Goal: Information Seeking & Learning: Understand process/instructions

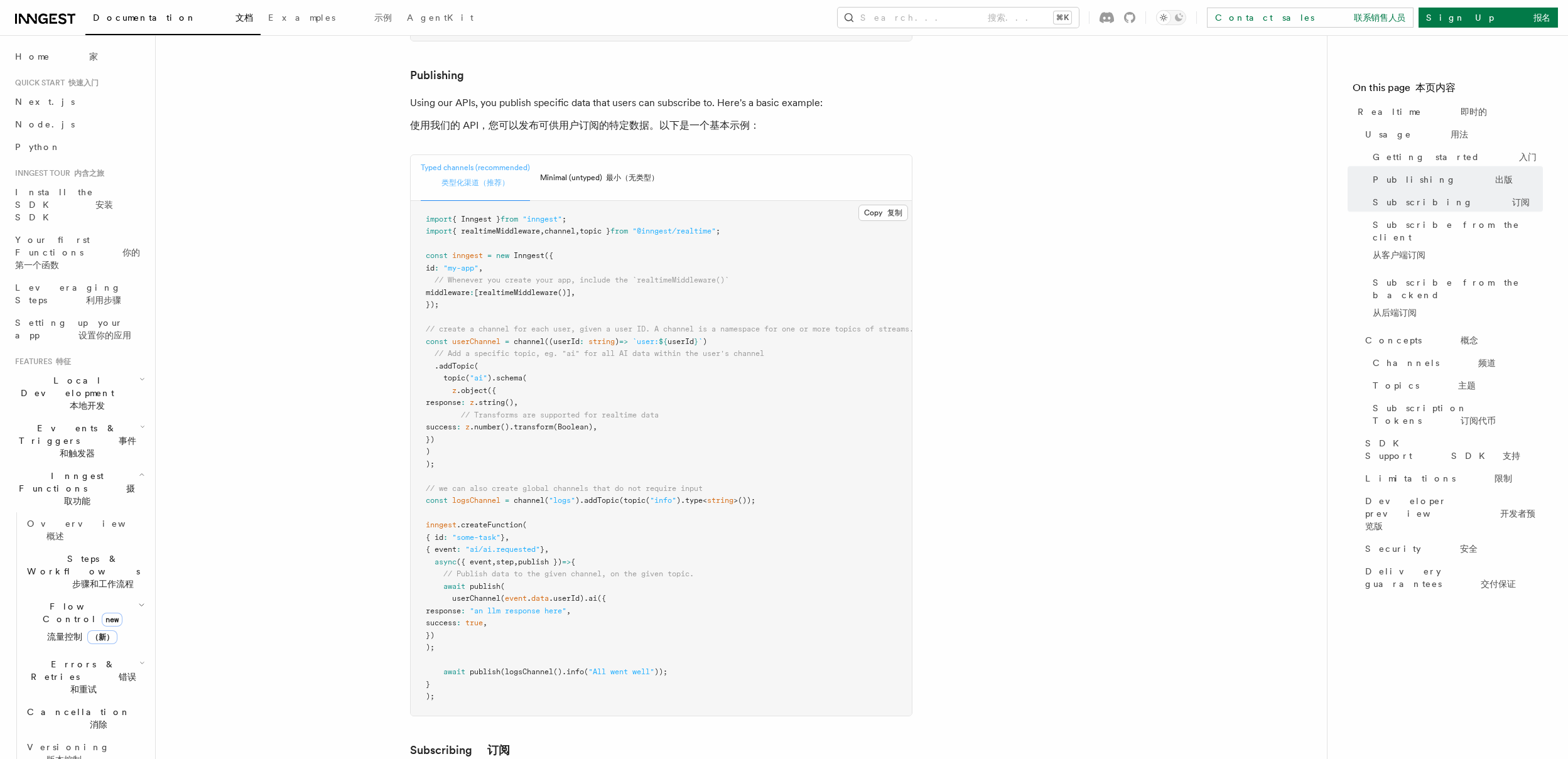
scroll to position [1103, 0]
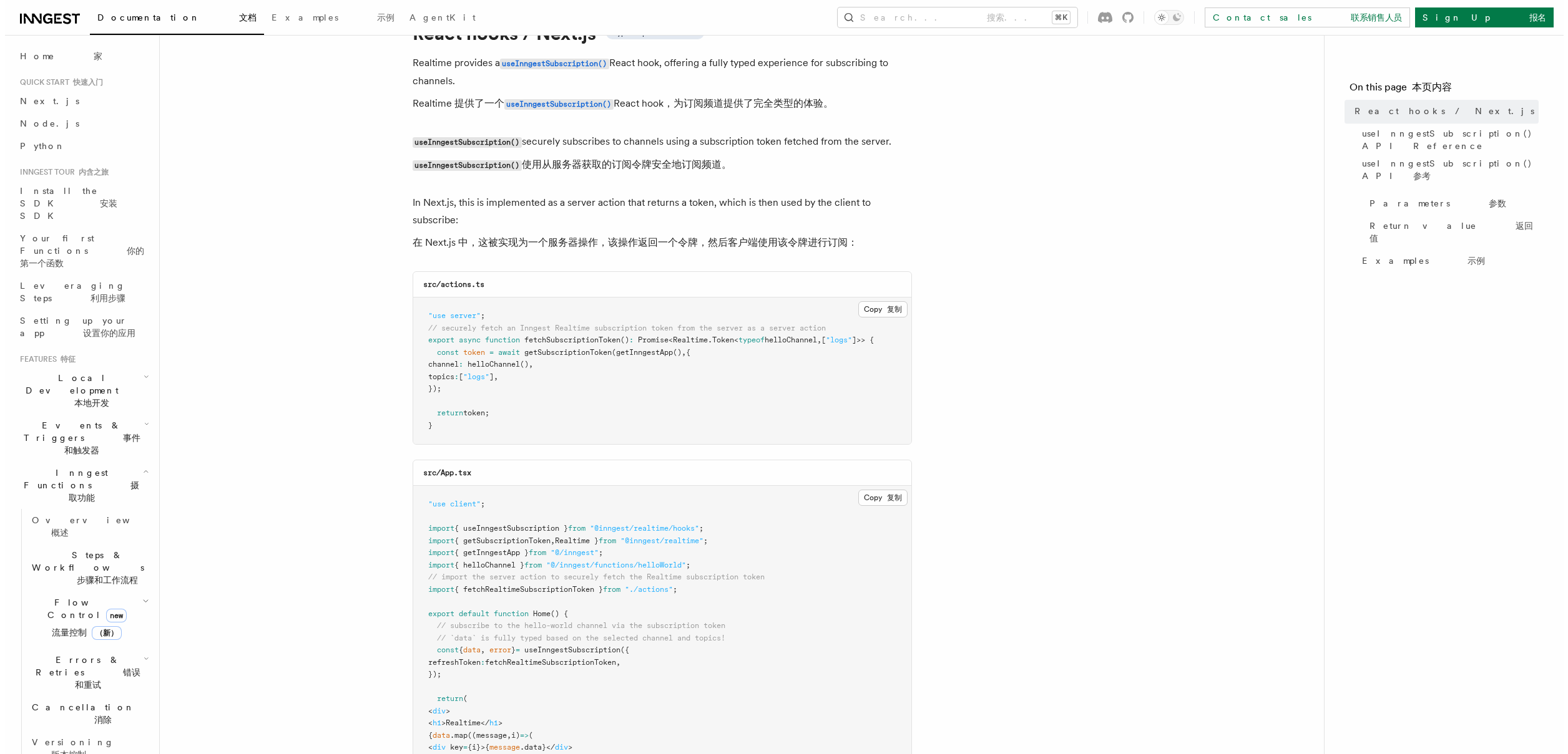
scroll to position [60, 0]
click at [884, 312] on button "Copy 复制 Copied 已复制" at bounding box center [878, 310] width 49 height 16
click at [764, 391] on pre ""use server" ; // securely fetch an Inngest Realtime subscription token from th…" at bounding box center [657, 371] width 498 height 146
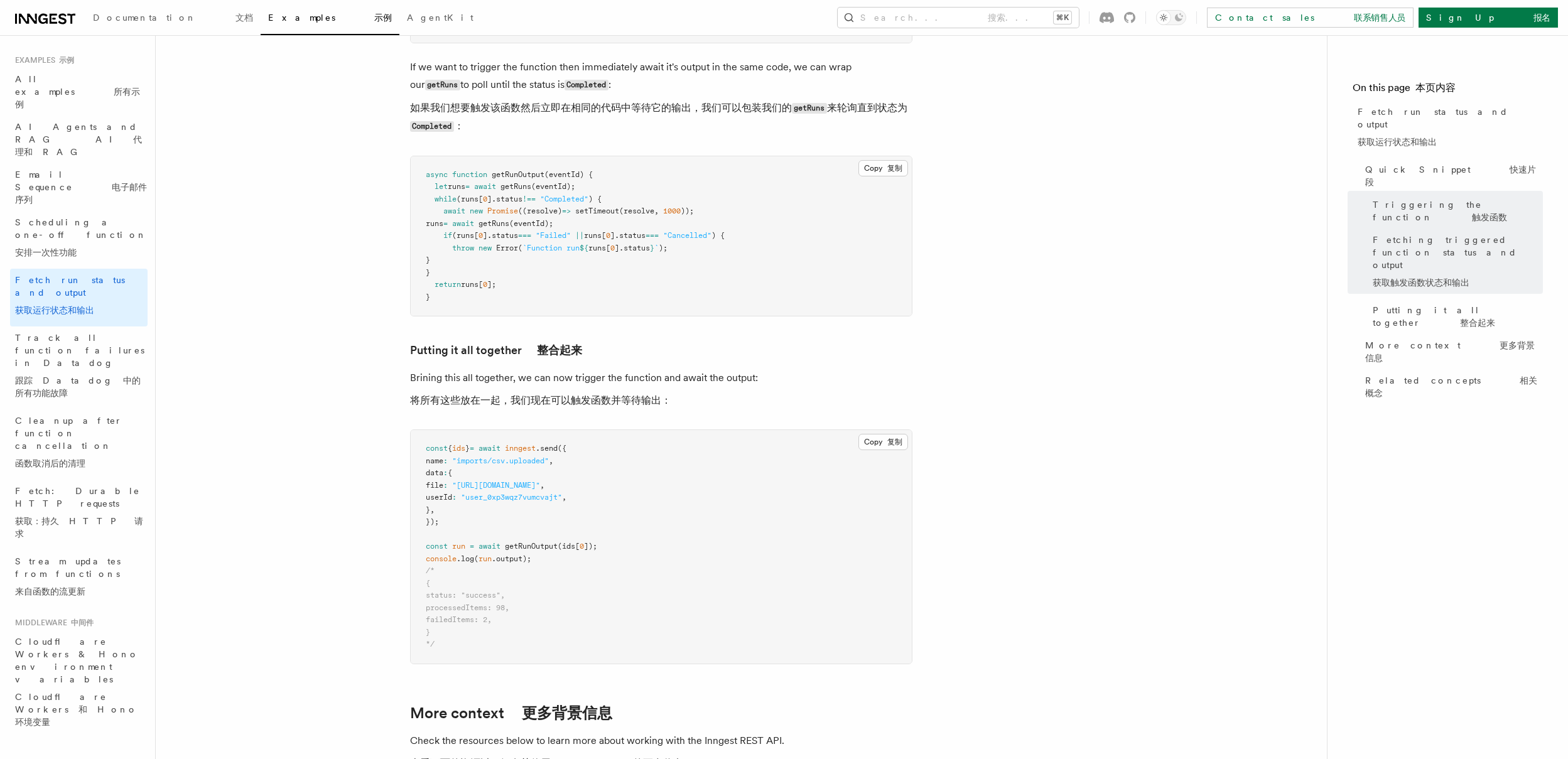
scroll to position [1667, 0]
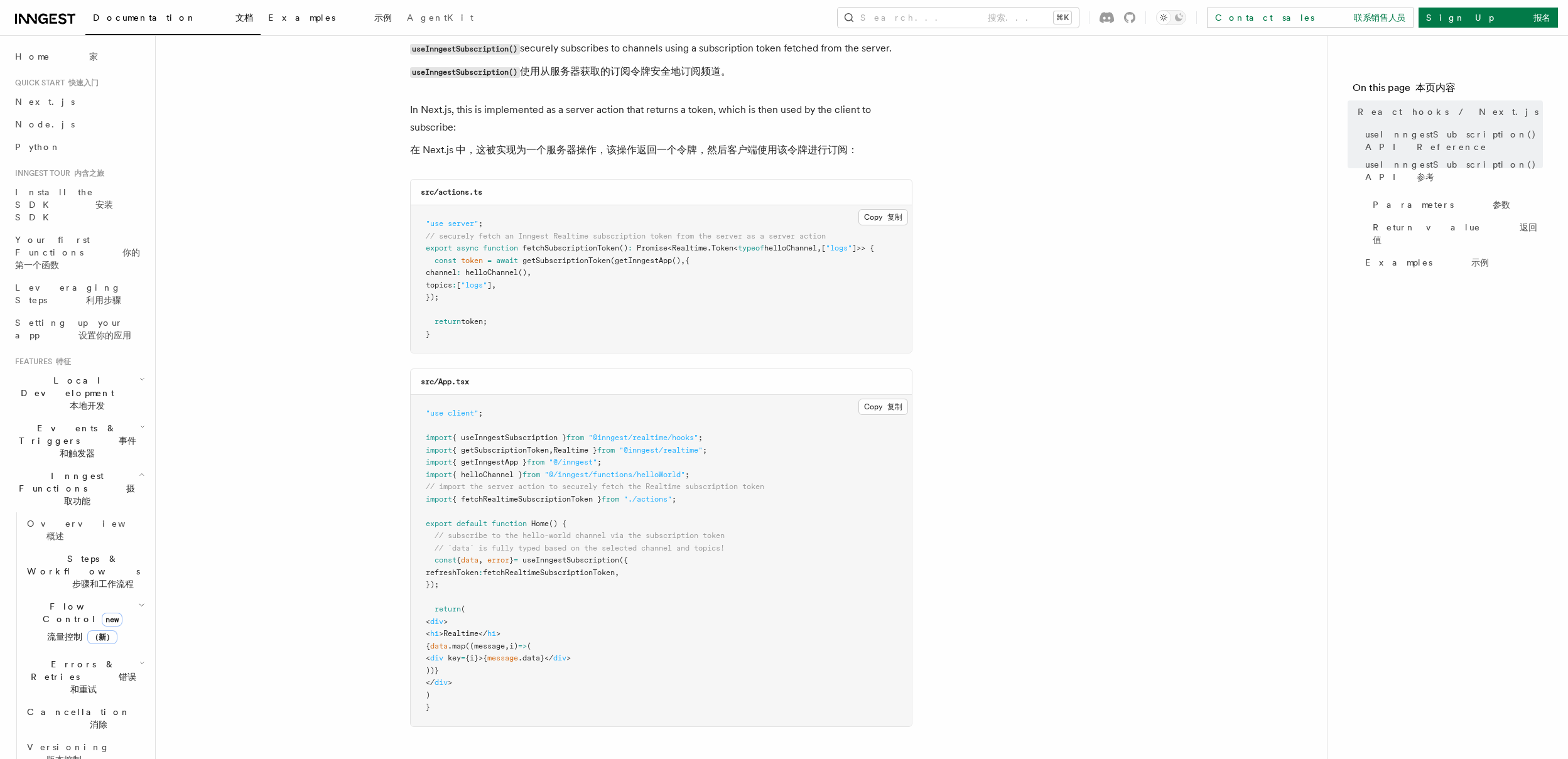
click at [268, 13] on span "Examples 示例" at bounding box center [330, 18] width 124 height 10
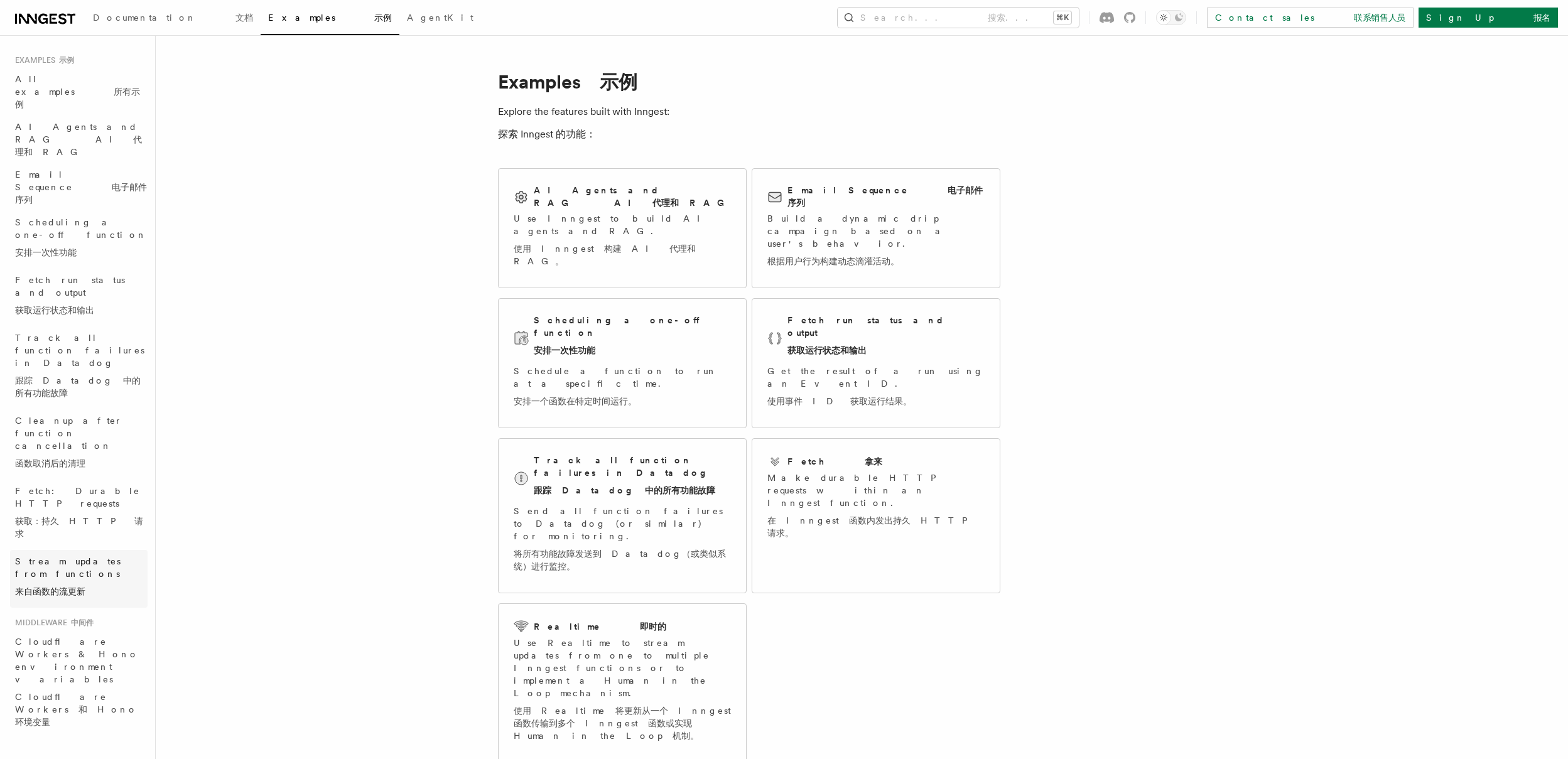
click at [97, 555] on span "Stream updates from functions 来自函数的流更新" at bounding box center [81, 579] width 132 height 48
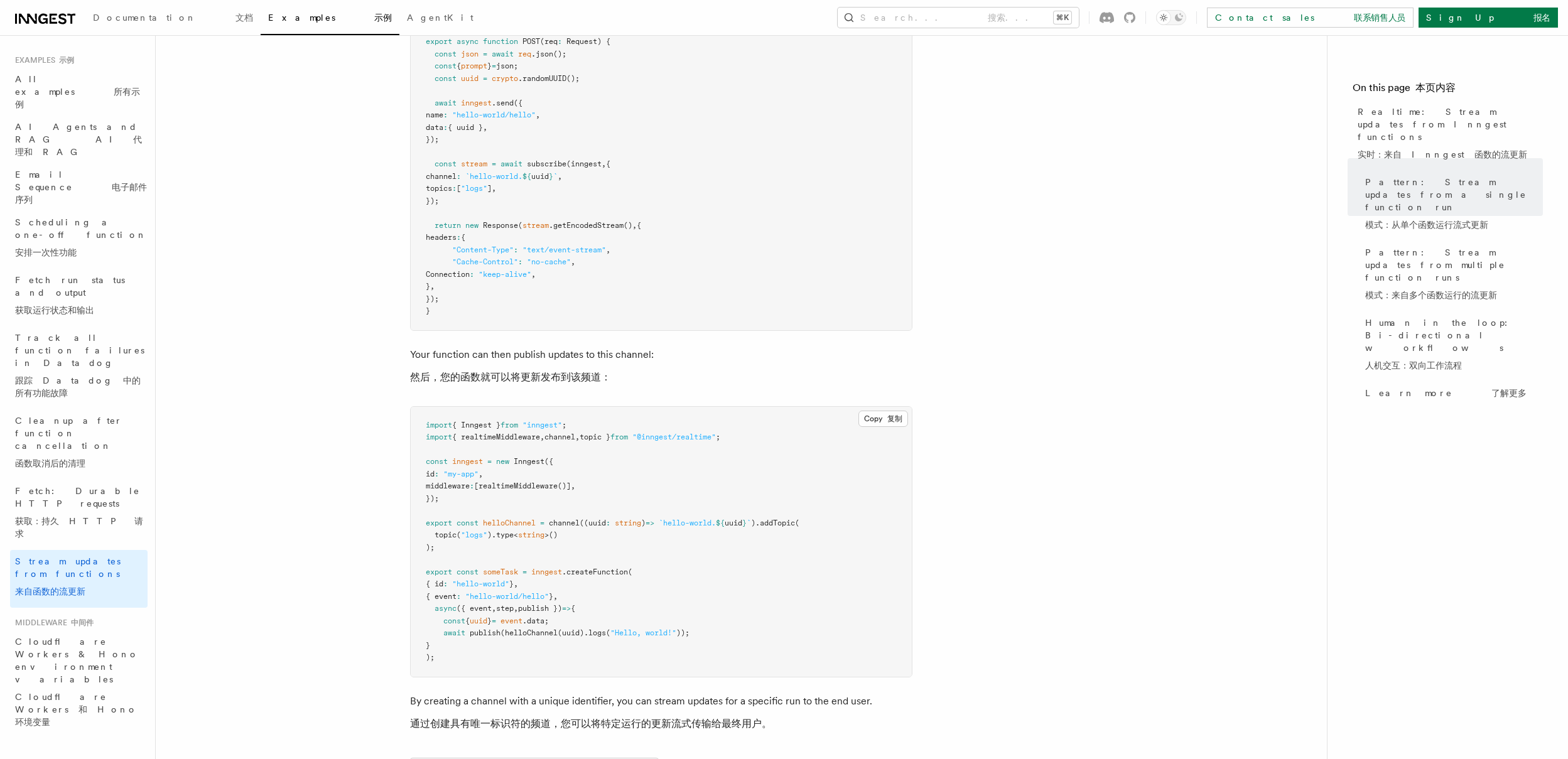
scroll to position [433, 0]
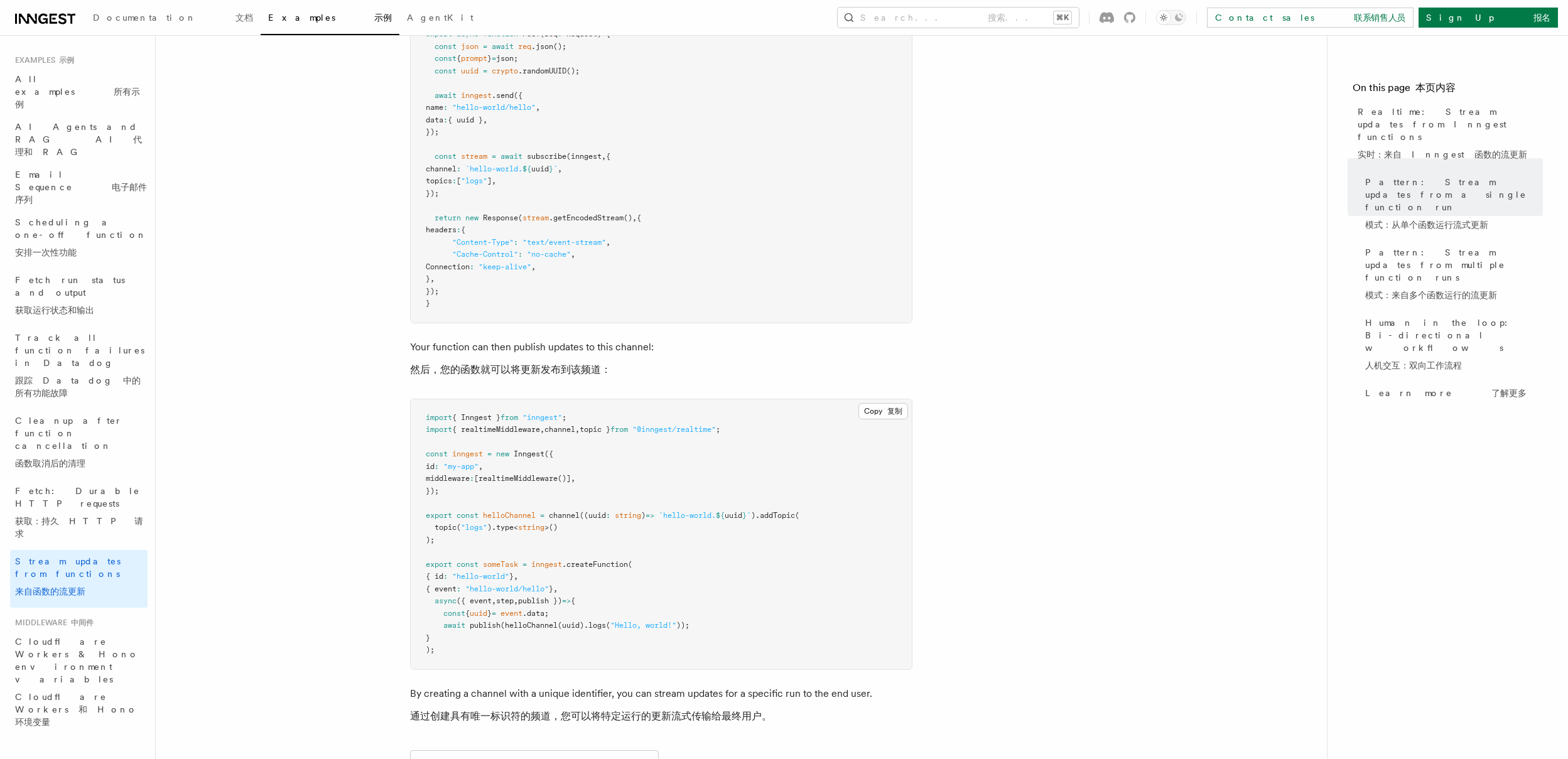
drag, startPoint x: 472, startPoint y: 196, endPoint x: 392, endPoint y: 154, distance: 90.4
copy code "const stream = await subscribe (inngest , { channel : `hello-world. ${ uuid } `…"
click at [590, 162] on pre "import crypto from "crypto" ; import { inngest } from "@/inngest/client" ; impo…" at bounding box center [661, 145] width 501 height 356
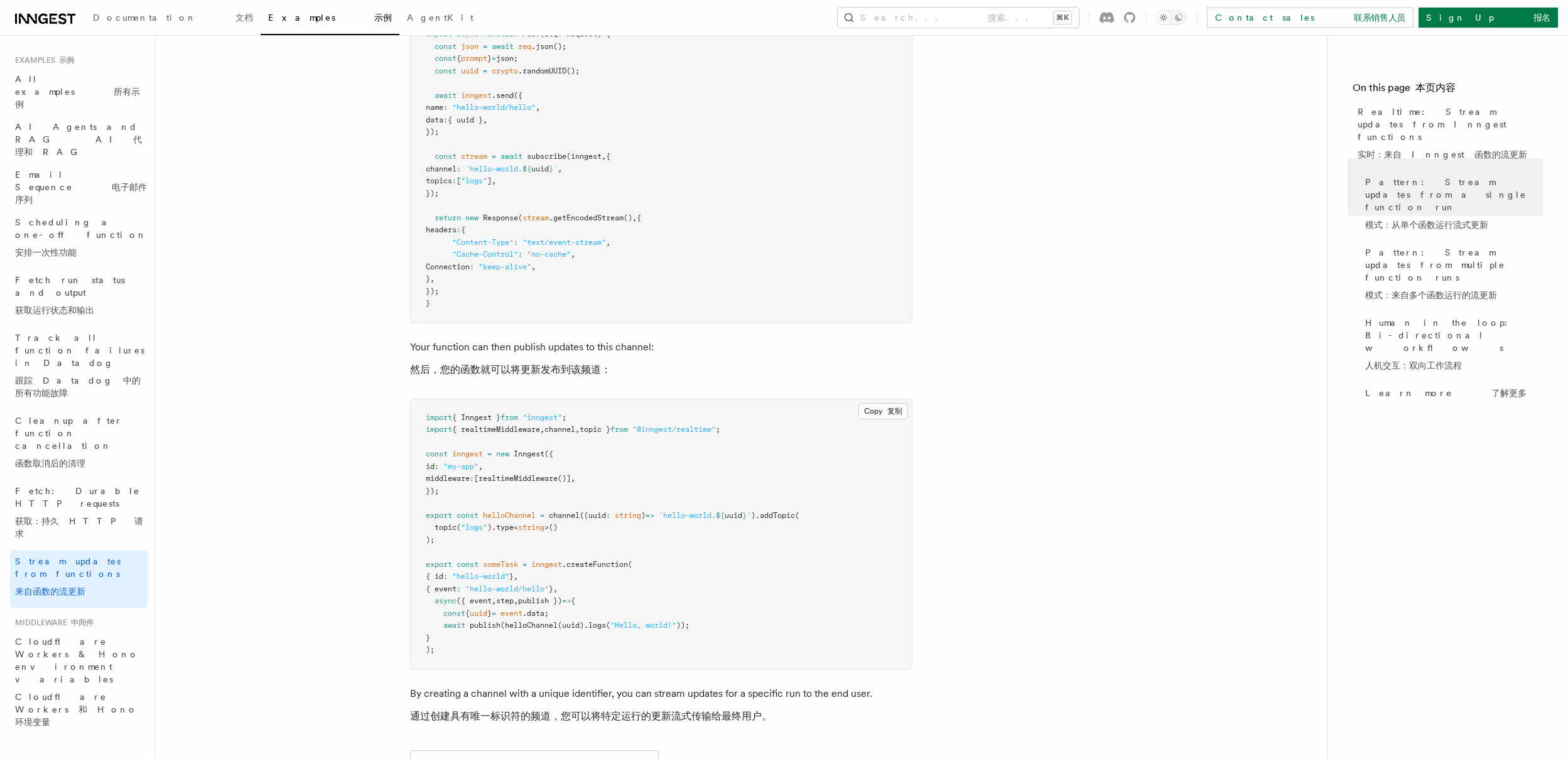
click at [624, 281] on pre "import crypto from "crypto" ; import { inngest } from "@/inngest/client" ; impo…" at bounding box center [661, 145] width 501 height 356
click at [566, 518] on span "channel" at bounding box center [564, 515] width 31 height 9
click at [480, 532] on span ""logs"" at bounding box center [474, 527] width 26 height 9
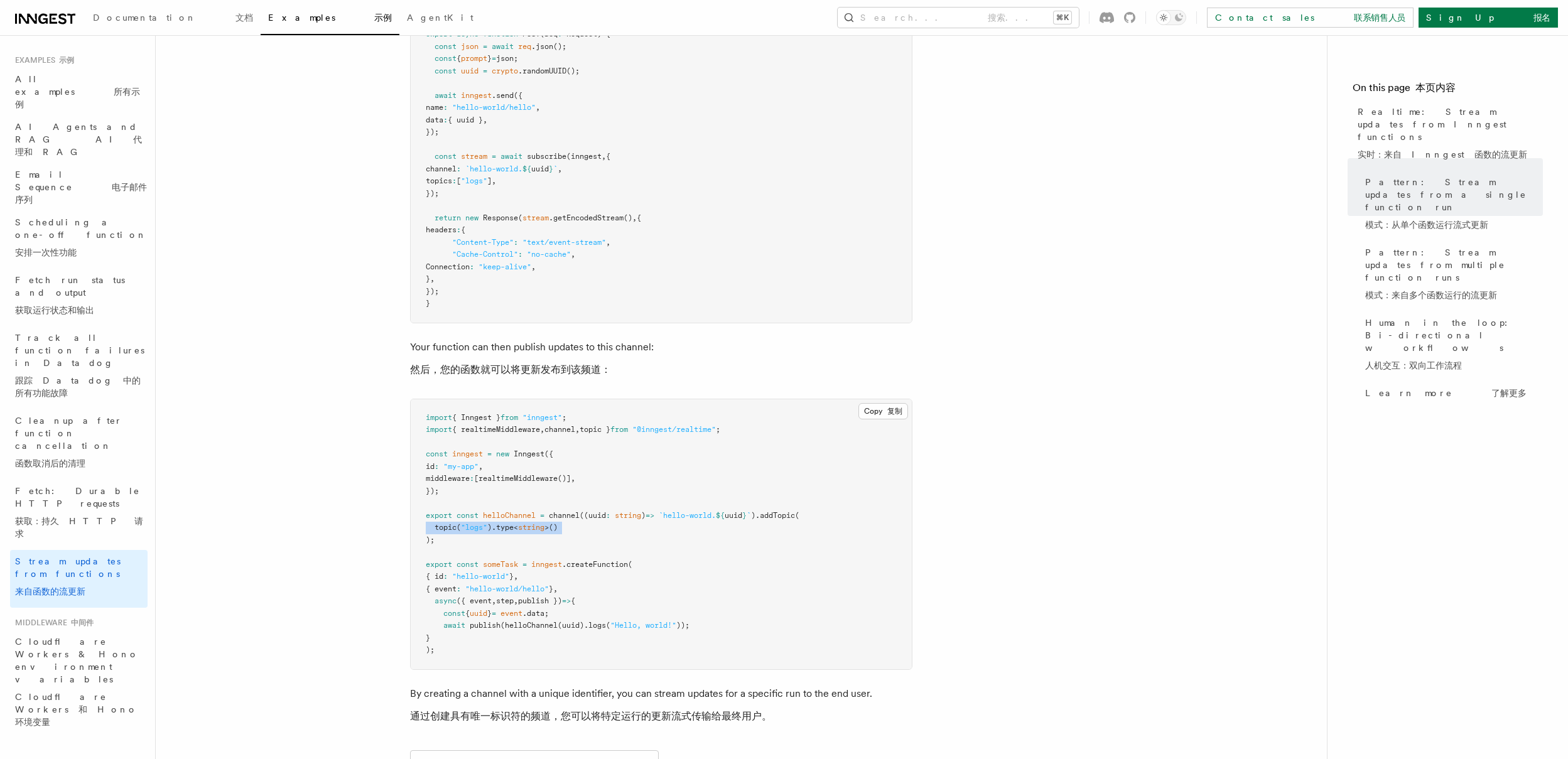
click at [480, 532] on span ""logs"" at bounding box center [474, 527] width 26 height 9
click at [486, 541] on pre "import { Inngest } from "inngest" ; import { realtimeMiddleware , channel , top…" at bounding box center [661, 534] width 501 height 270
drag, startPoint x: 458, startPoint y: 541, endPoint x: 408, endPoint y: 517, distance: 55.5
copy code "export const helloChannel = channel ((uuid : string ) => `hello-world. ${ uuid …"
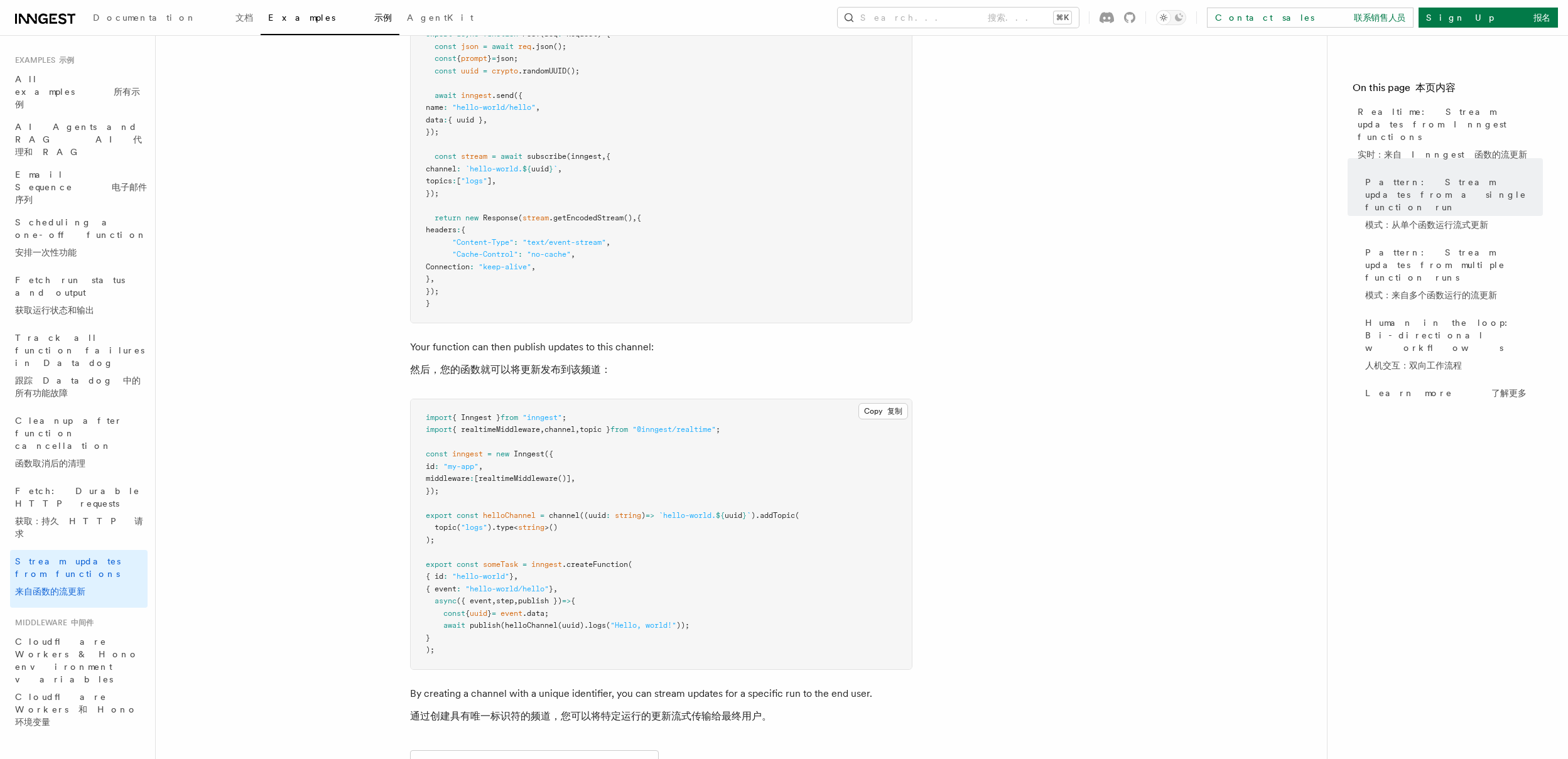
click at [605, 568] on span ".createFunction" at bounding box center [595, 564] width 66 height 9
click at [591, 570] on pre "import { Inngest } from "inngest" ; import { realtimeMiddleware , channel , top…" at bounding box center [661, 534] width 501 height 270
click at [606, 522] on pre "import { Inngest } from "inngest" ; import { realtimeMiddleware , channel , top…" at bounding box center [661, 534] width 501 height 270
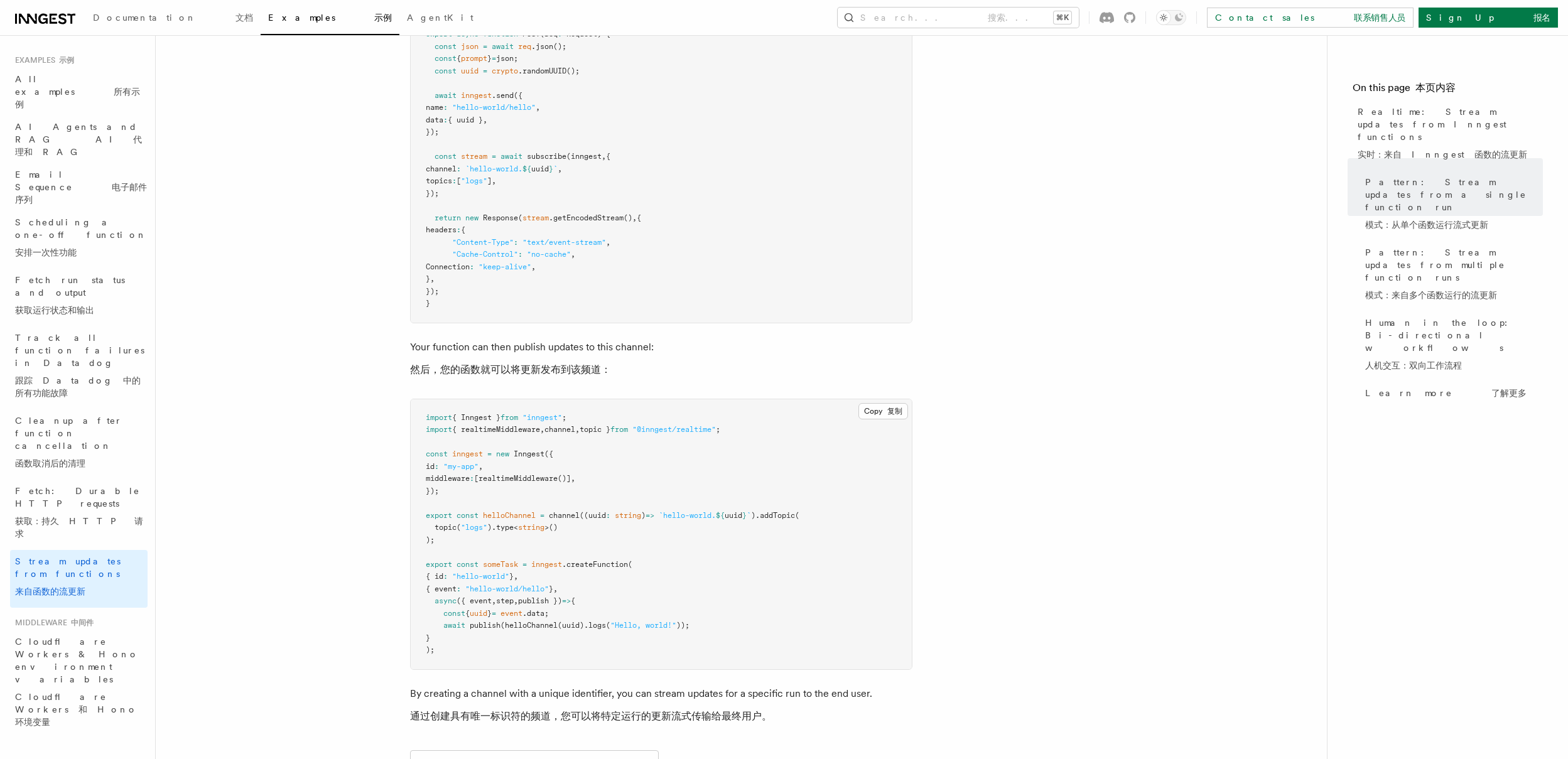
click at [557, 595] on pre "import { Inngest } from "inngest" ; import { realtimeMiddleware , channel , top…" at bounding box center [661, 534] width 501 height 270
click at [517, 623] on span "helloChannel" at bounding box center [531, 625] width 53 height 9
click at [589, 627] on span ".logs" at bounding box center [595, 625] width 22 height 9
click at [633, 627] on span ""Hello, world!"" at bounding box center [643, 625] width 66 height 9
click at [639, 627] on span ""Hello, world!"" at bounding box center [643, 625] width 66 height 9
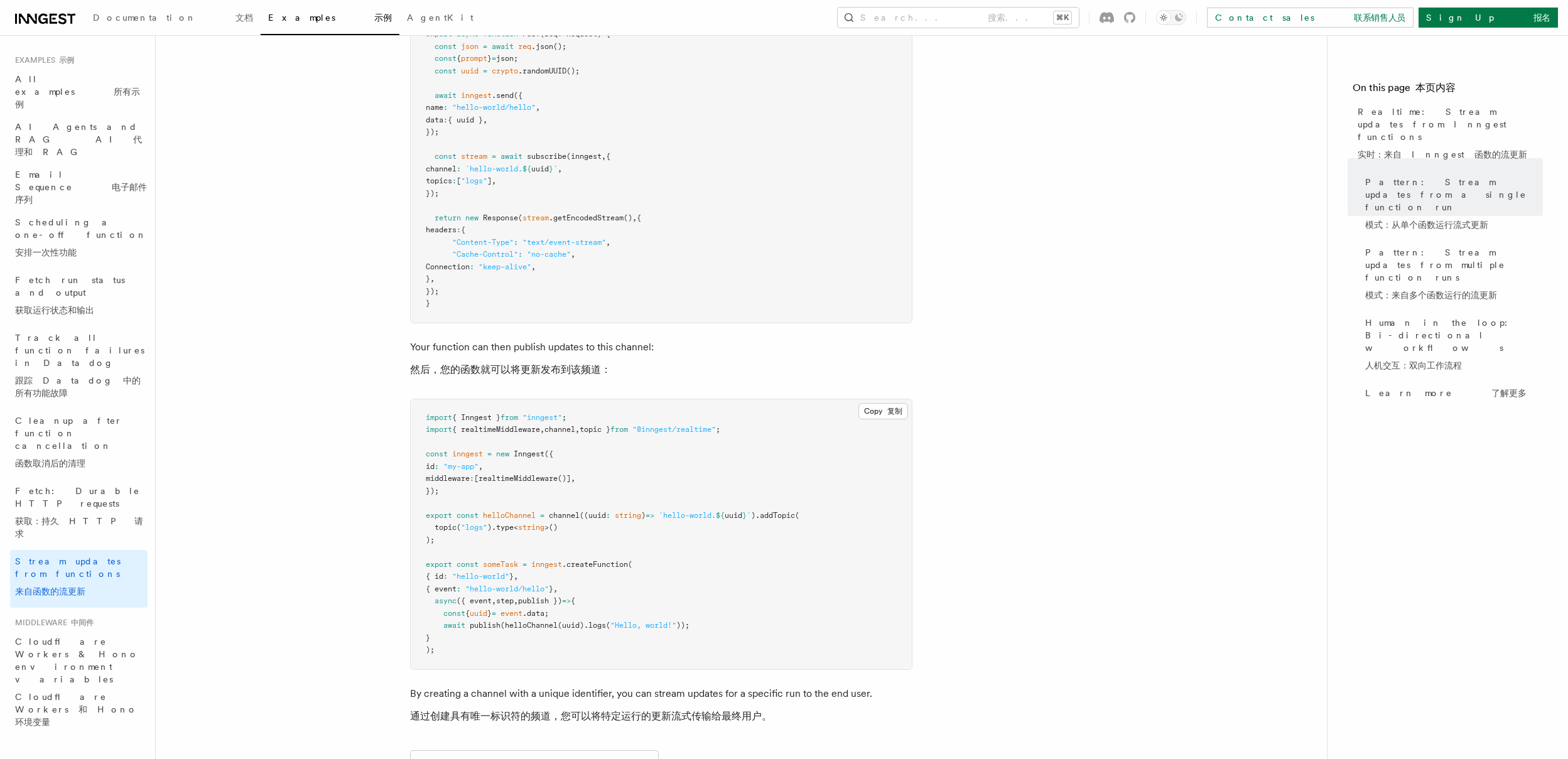
click at [671, 627] on span ""Hello, world!"" at bounding box center [643, 625] width 66 height 9
click at [683, 627] on span "));" at bounding box center [682, 625] width 13 height 9
drag, startPoint x: 683, startPoint y: 627, endPoint x: 527, endPoint y: 631, distance: 156.1
click at [527, 631] on pre "import { Inngest } from "inngest" ; import { realtimeMiddleware , channel , top…" at bounding box center [661, 534] width 501 height 270
click at [575, 628] on span "(uuid)" at bounding box center [570, 625] width 26 height 9
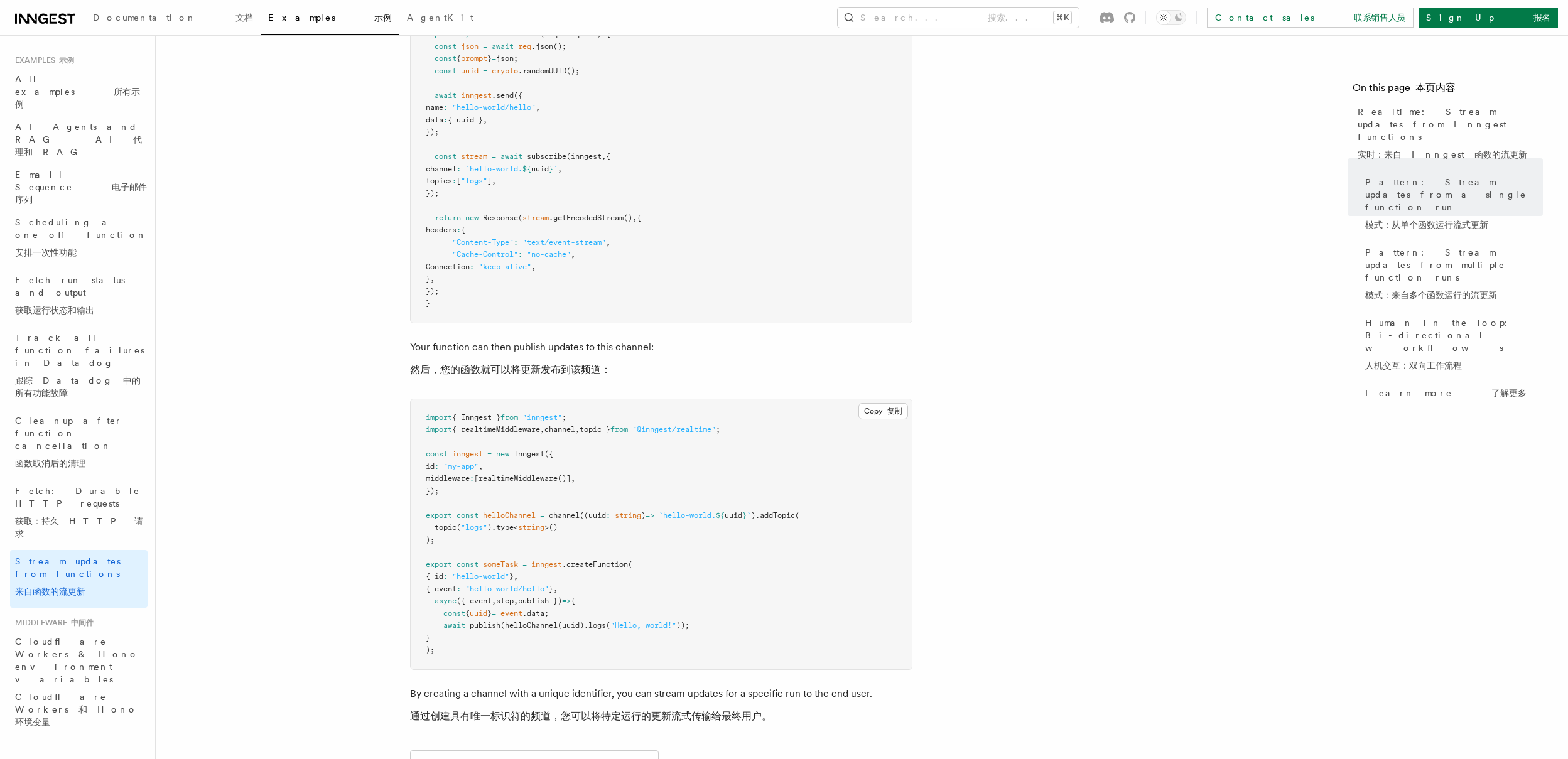
click at [628, 621] on span ""Hello, world!"" at bounding box center [643, 625] width 66 height 9
click at [629, 621] on span ""Hello, world!"" at bounding box center [643, 625] width 66 height 9
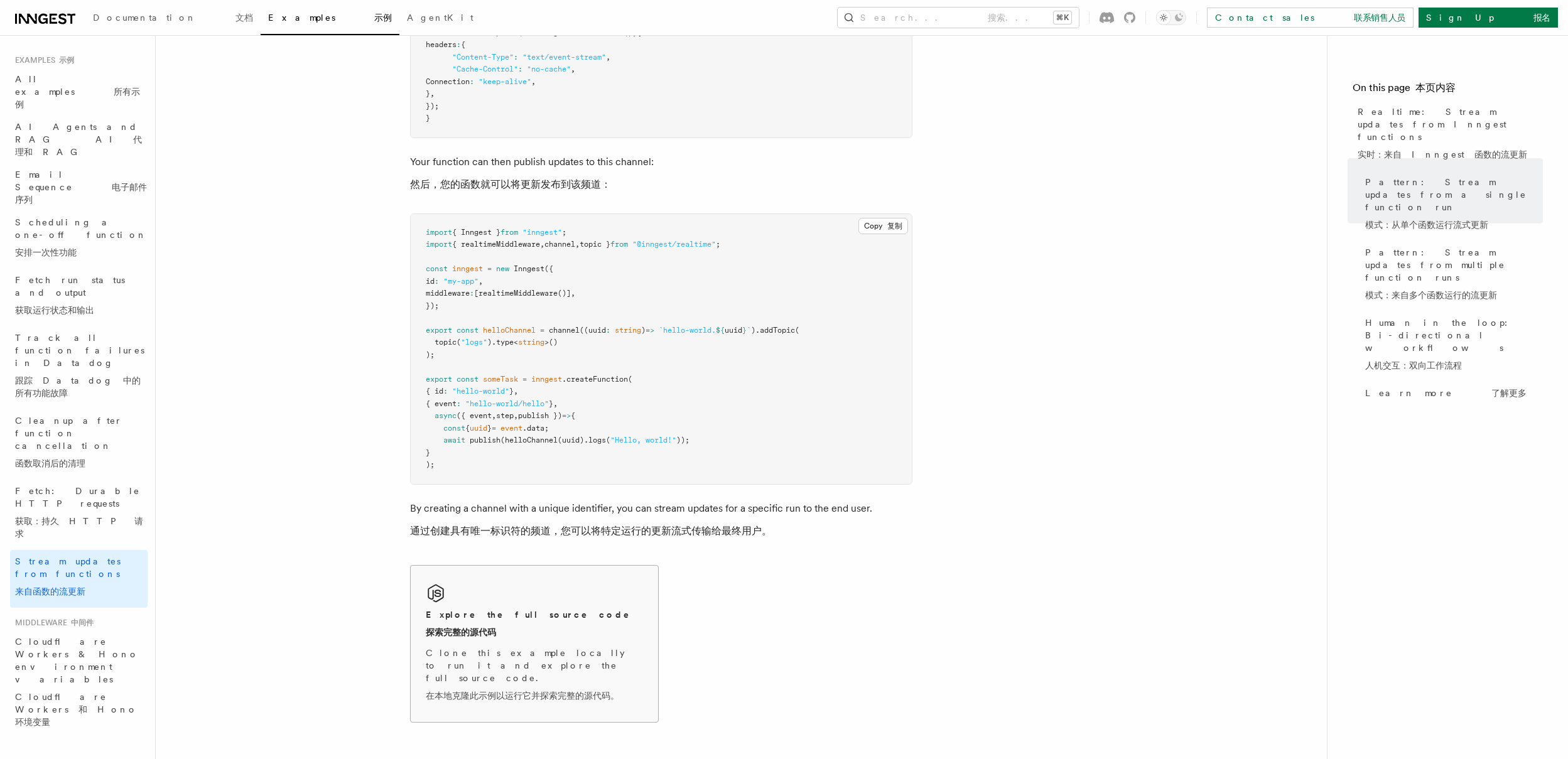
scroll to position [622, 0]
click at [649, 438] on span ""Hello, world!"" at bounding box center [643, 437] width 66 height 9
click at [649, 440] on span ""Hello, world!"" at bounding box center [643, 437] width 66 height 9
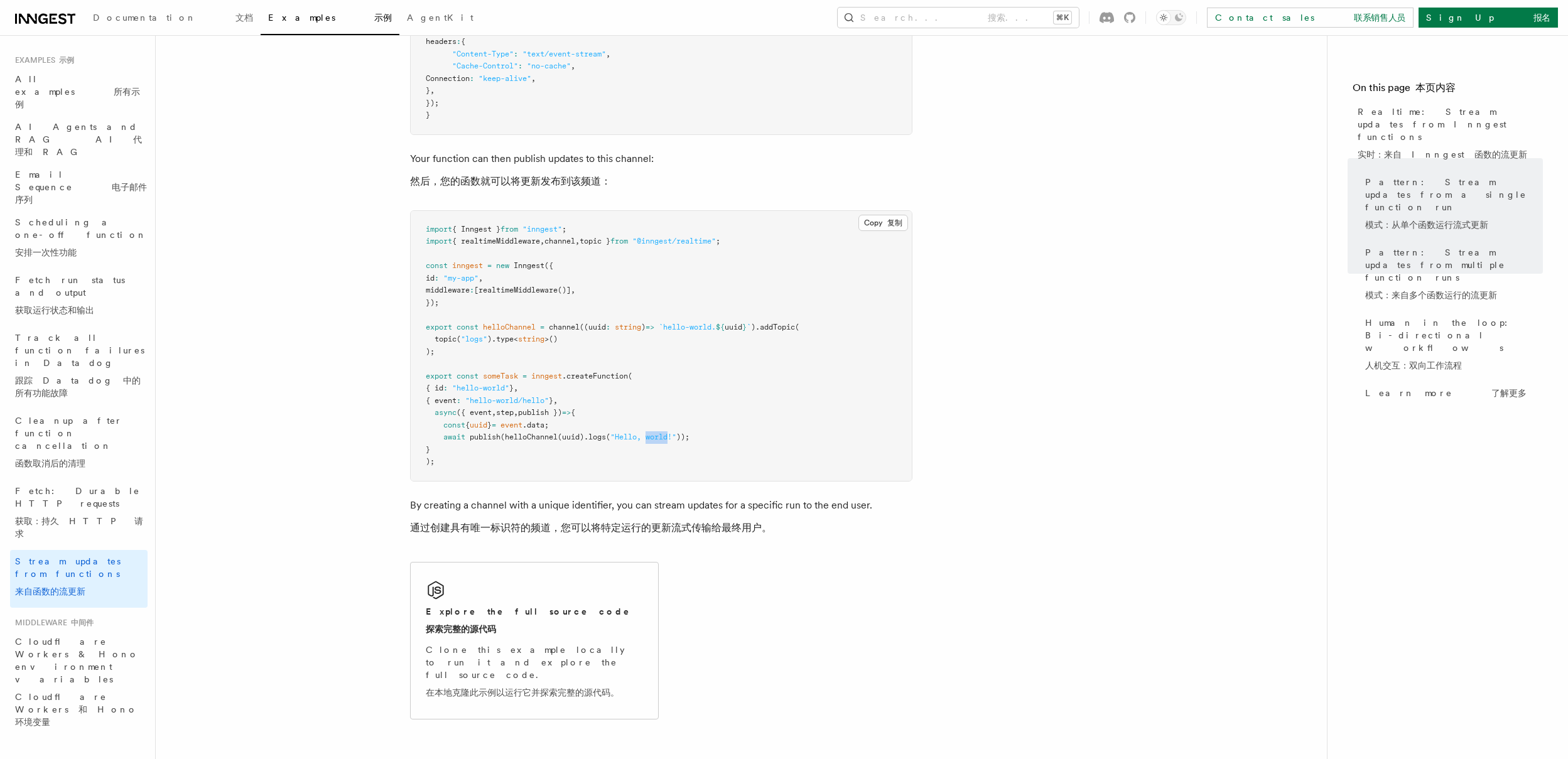
click at [649, 440] on span ""Hello, world!"" at bounding box center [643, 437] width 66 height 9
click at [736, 411] on pre "import { Inngest } from "inngest" ; import { realtimeMiddleware , channel , top…" at bounding box center [661, 346] width 501 height 270
click at [159, 28] on link "Documentation 文档" at bounding box center [173, 19] width 175 height 30
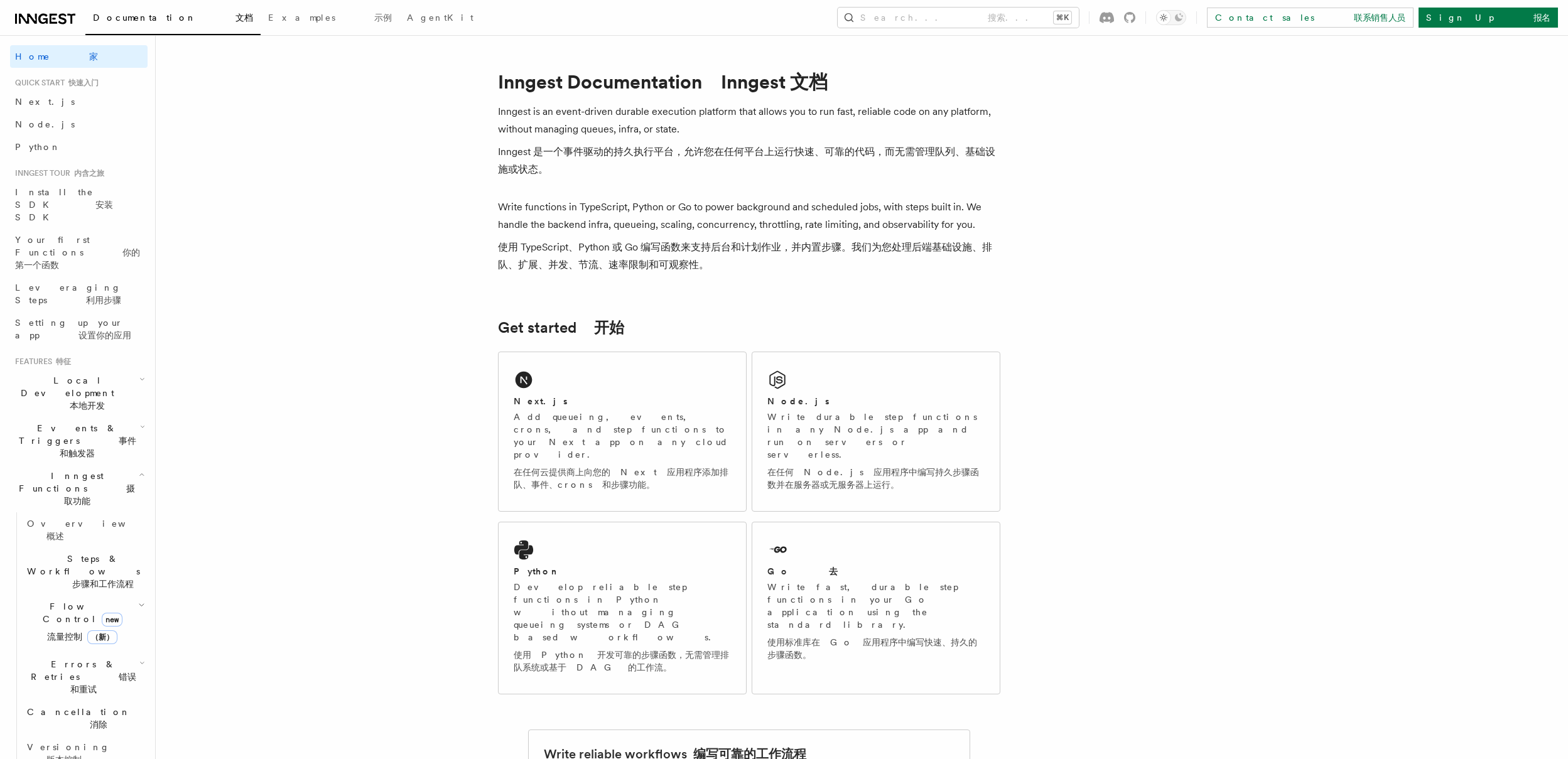
click at [102, 553] on span "Steps & Workflows 步骤和工作流程" at bounding box center [90, 572] width 138 height 38
click at [79, 601] on font at bounding box center [113, 612] width 149 height 22
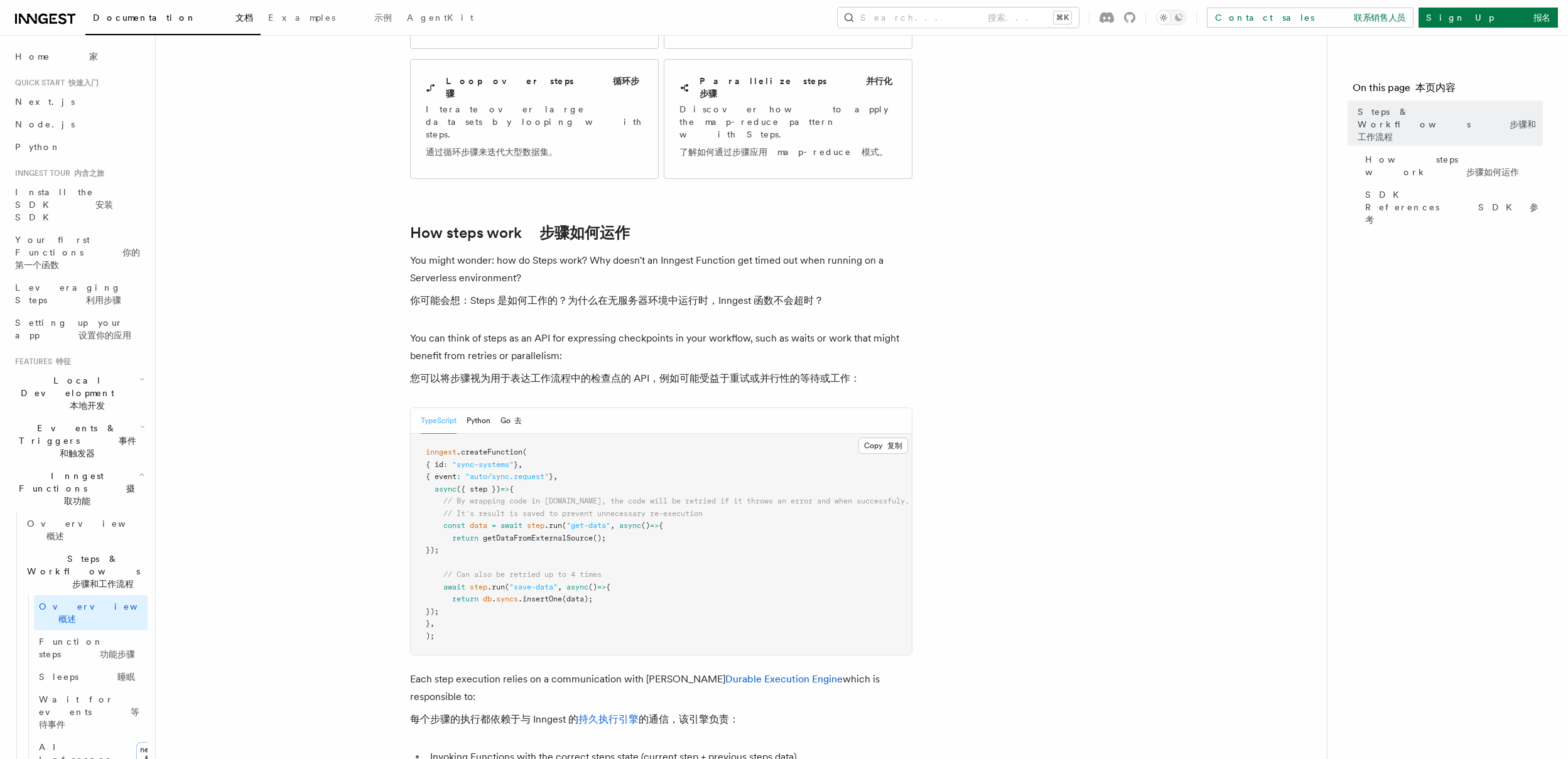
scroll to position [476, 0]
click at [555, 520] on span ".run" at bounding box center [553, 524] width 18 height 9
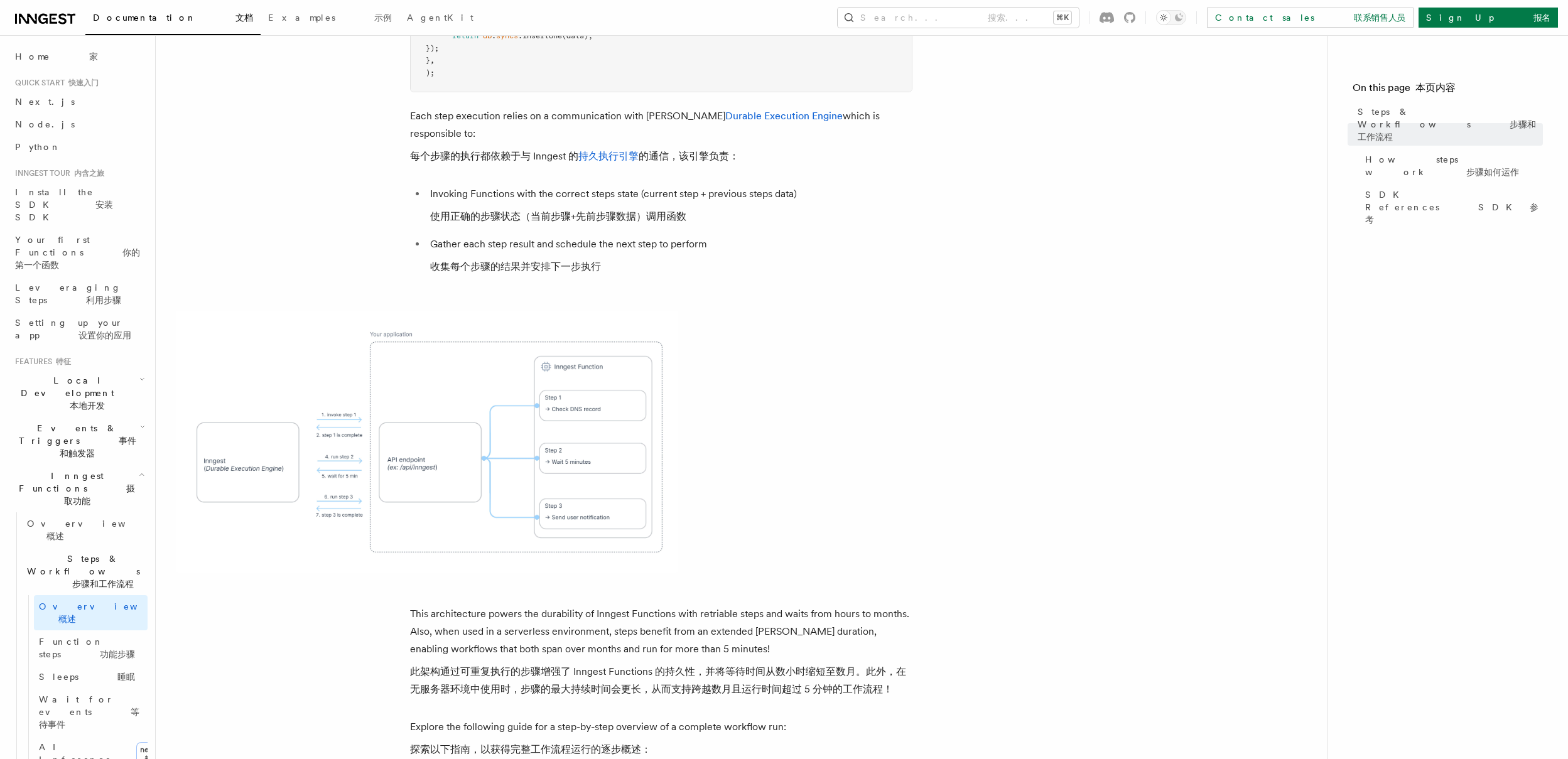
scroll to position [1039, 0]
click at [893, 369] on span at bounding box center [741, 441] width 1131 height 262
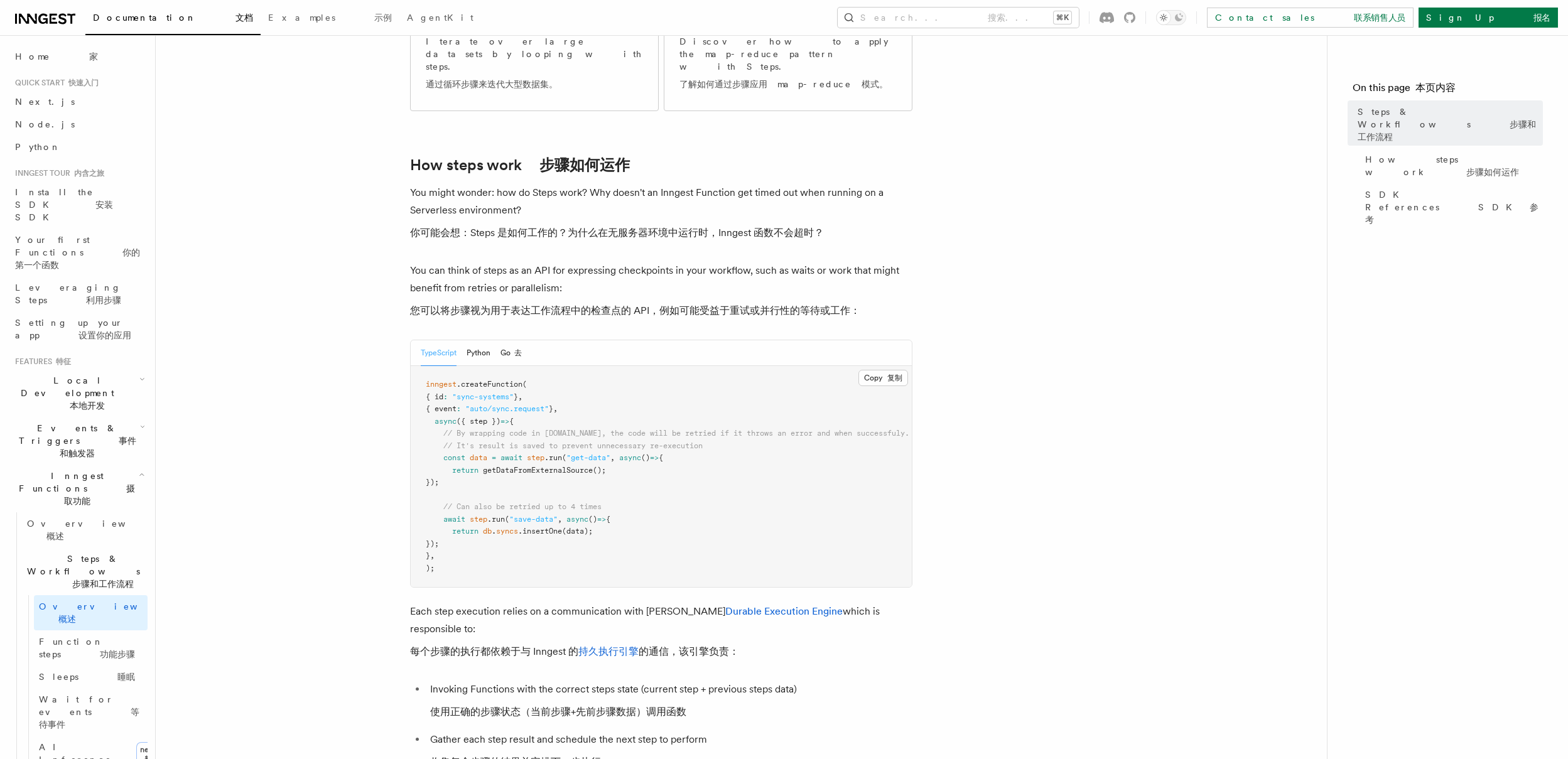
scroll to position [545, 0]
click at [557, 473] on pre "inngest .createFunction ( { id : "sync-systems" } , { event : "auto/sync.reques…" at bounding box center [661, 475] width 501 height 221
click at [561, 524] on span ".insertOne" at bounding box center [540, 528] width 44 height 9
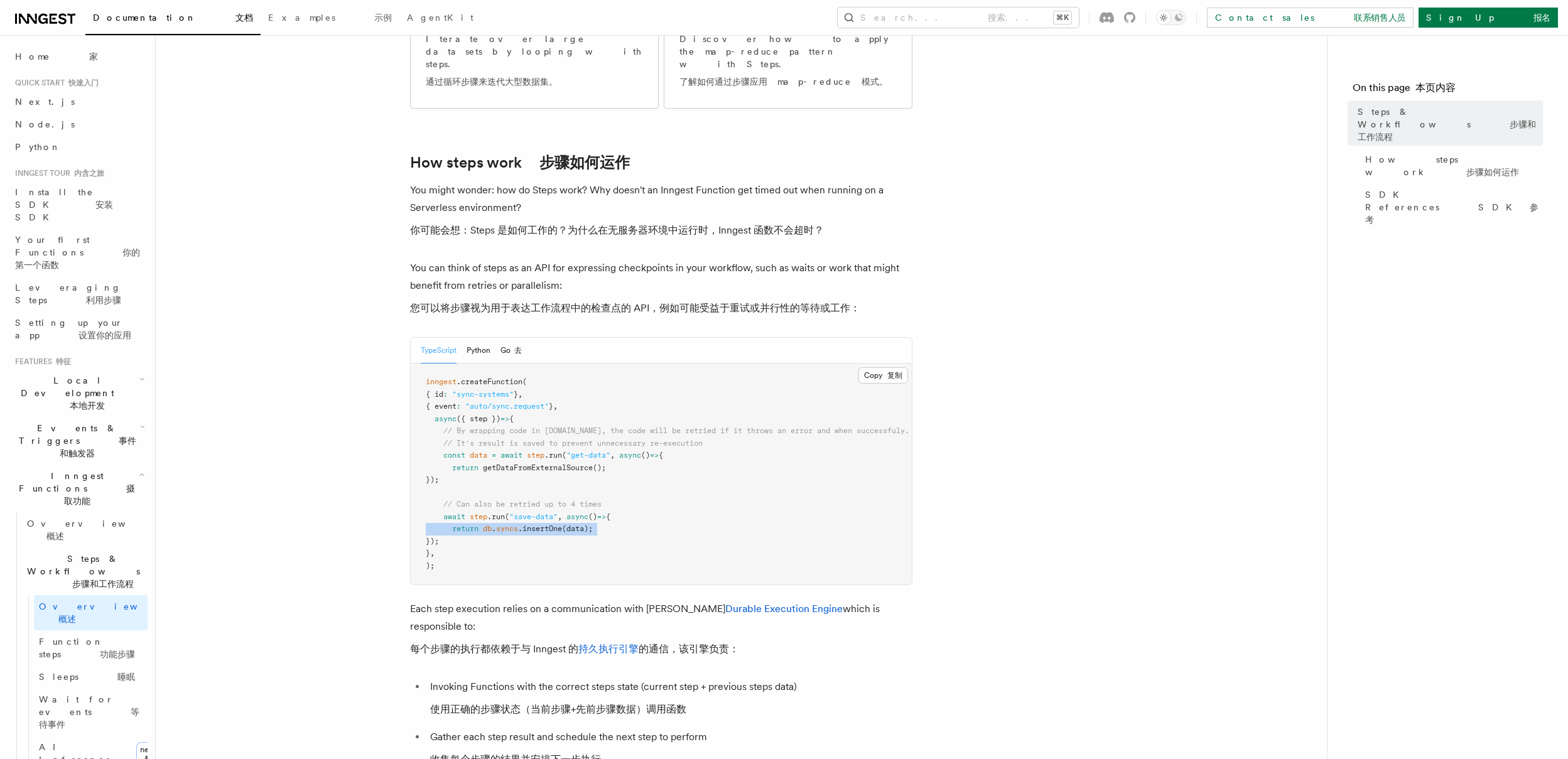
click at [561, 524] on span ".insertOne" at bounding box center [540, 528] width 44 height 9
click at [551, 399] on pre "inngest .createFunction ( { id : "sync-systems" } , { event : "auto/sync.reques…" at bounding box center [661, 475] width 501 height 221
click at [565, 464] on span "getDataFromExternalSource" at bounding box center [538, 468] width 110 height 9
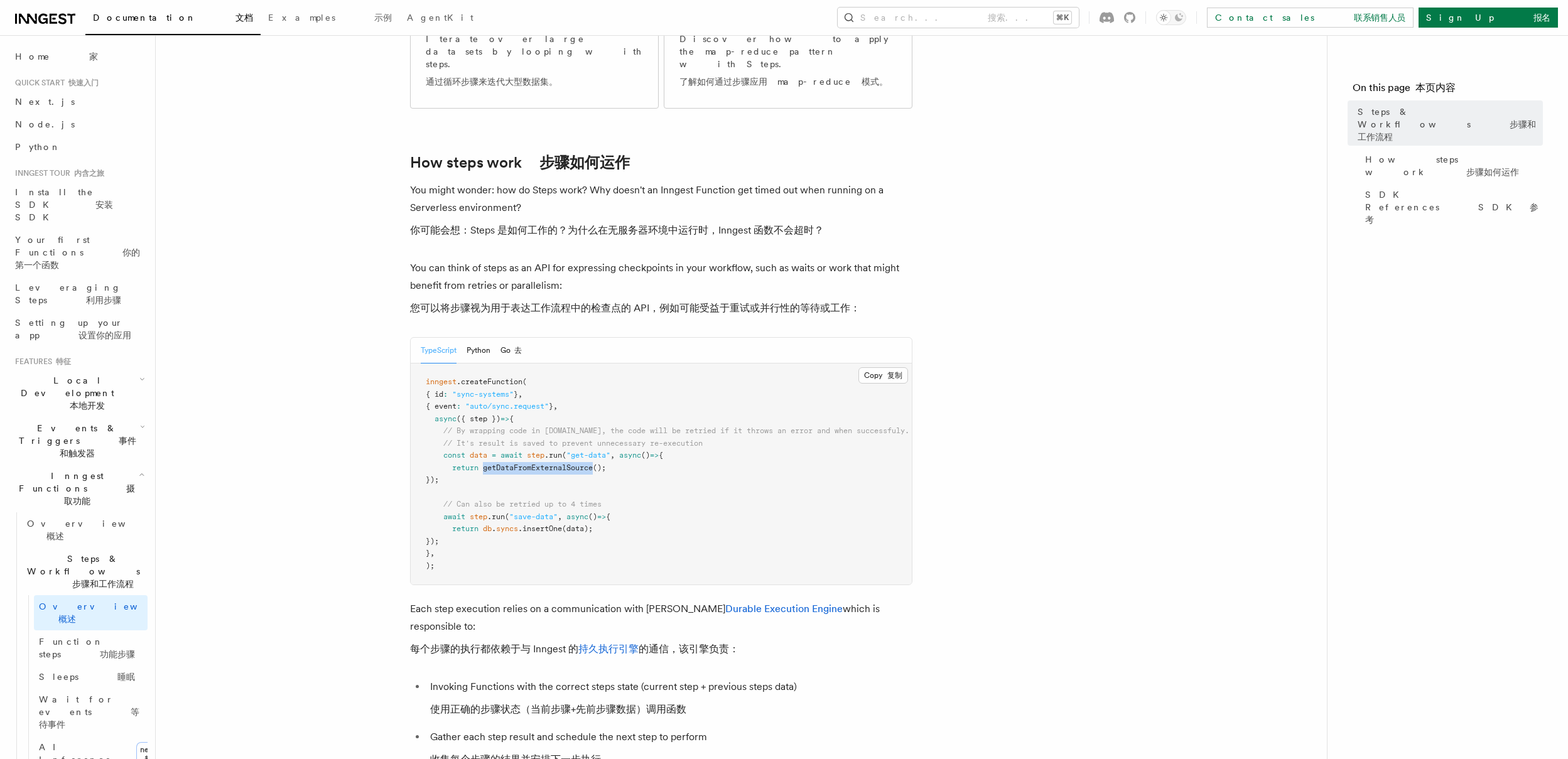
click at [565, 464] on span "getDataFromExternalSource" at bounding box center [538, 468] width 110 height 9
click at [618, 407] on pre "inngest .createFunction ( { id : "sync-systems" } , { event : "auto/sync.reques…" at bounding box center [661, 475] width 501 height 221
drag, startPoint x: 624, startPoint y: 407, endPoint x: 330, endPoint y: 403, distance: 294.0
click at [330, 403] on article "Features 特征 Inngest Functions 摄取功能 Steps & Workflows 步骤和工作流程 Steps are fundamen…" at bounding box center [741, 665] width 1131 height 2311
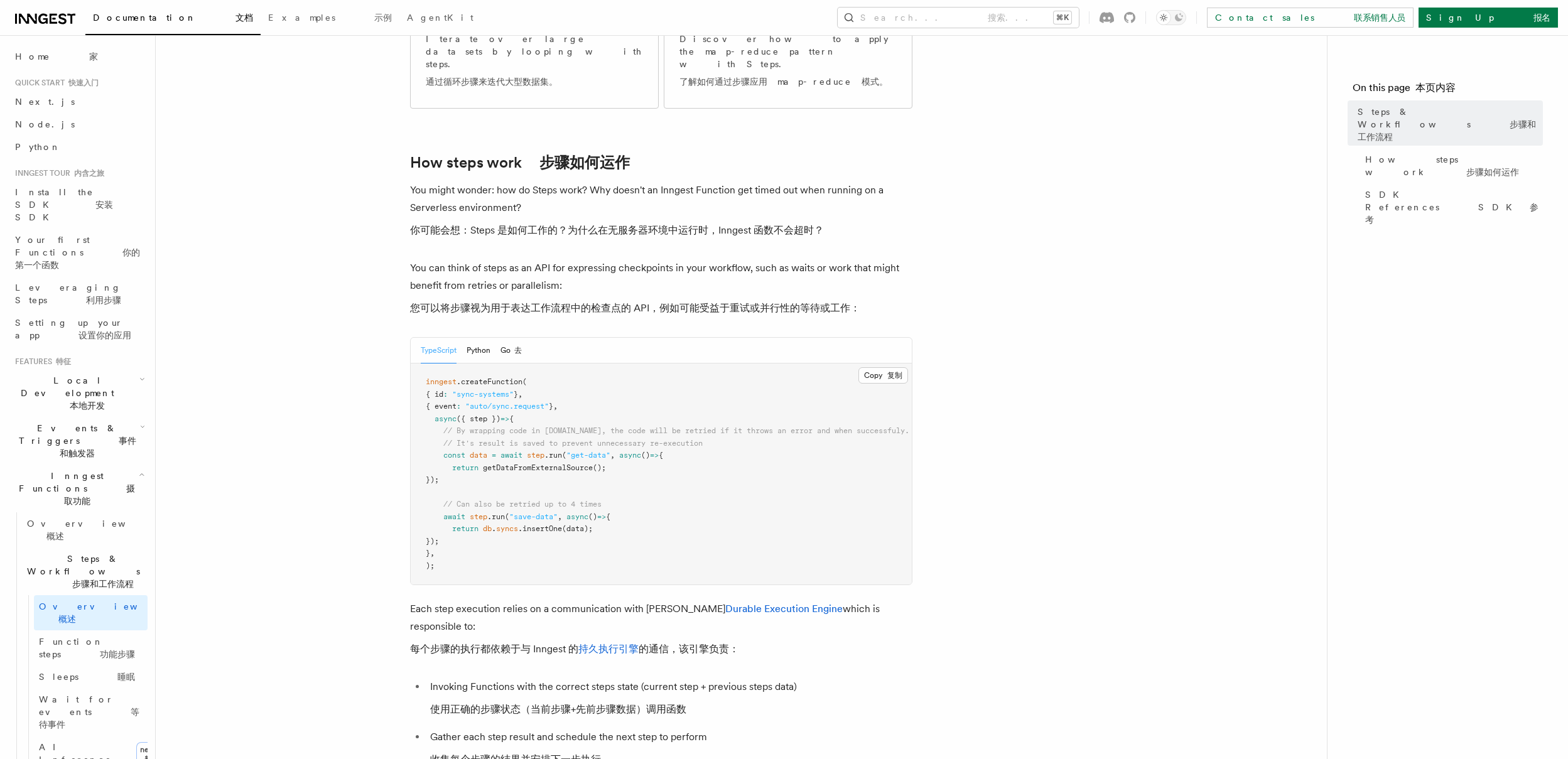
click at [514, 464] on span "getDataFromExternalSource" at bounding box center [538, 468] width 110 height 9
drag, startPoint x: 520, startPoint y: 415, endPoint x: 410, endPoint y: 390, distance: 112.8
click at [411, 390] on pre "inngest .createFunction ( { id : "sync-systems" } , { event : "auto/sync.reques…" at bounding box center [661, 475] width 501 height 221
